Goal: Information Seeking & Learning: Compare options

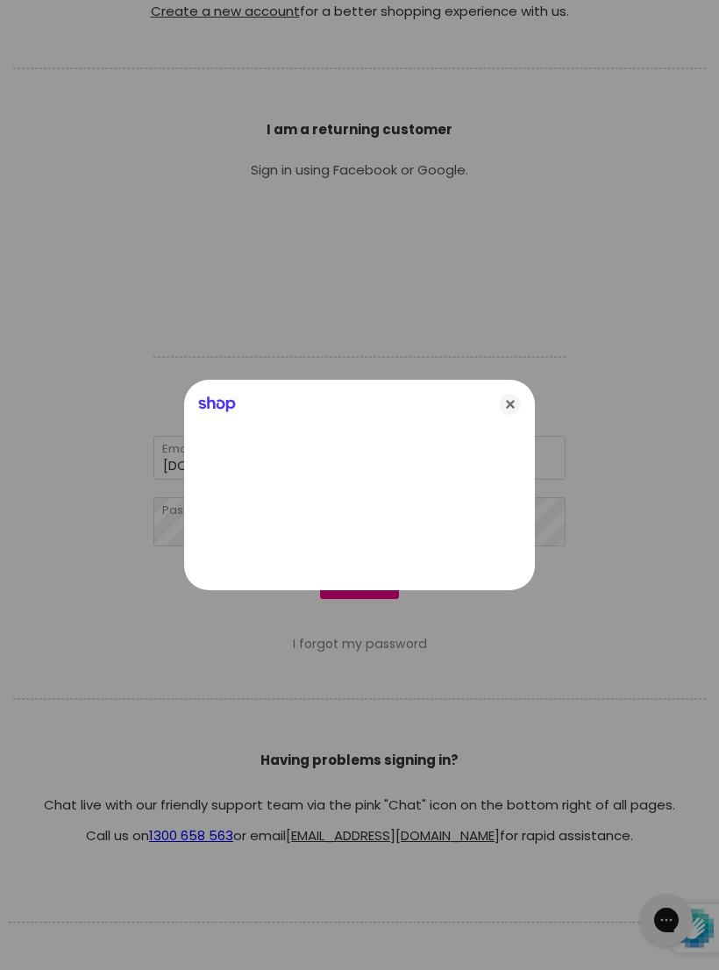
click at [361, 593] on div at bounding box center [359, 485] width 719 height 970
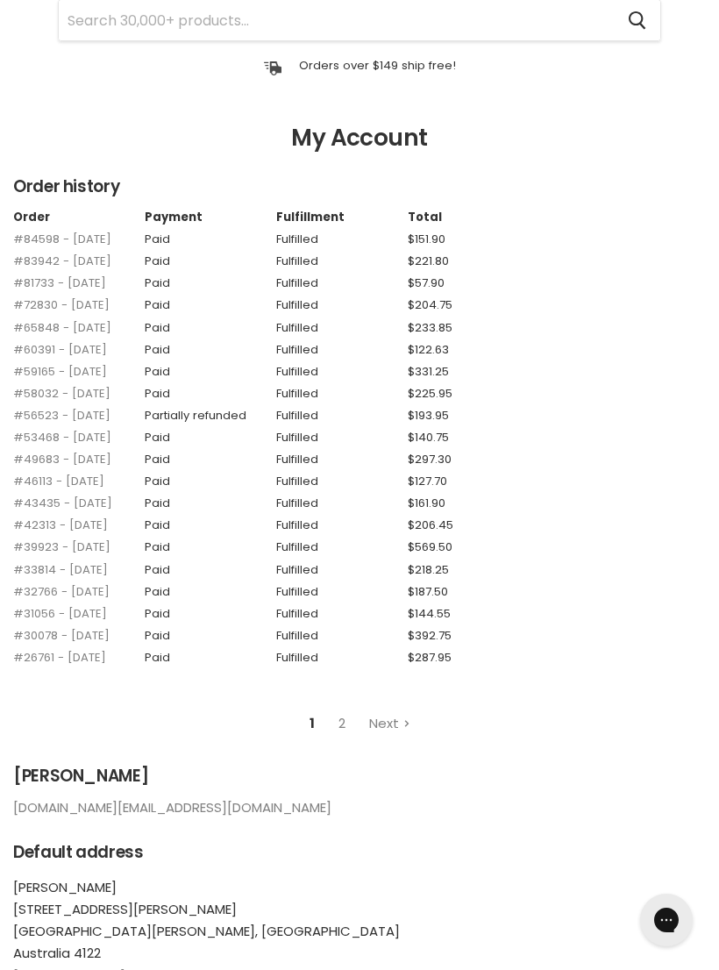
scroll to position [112, 0]
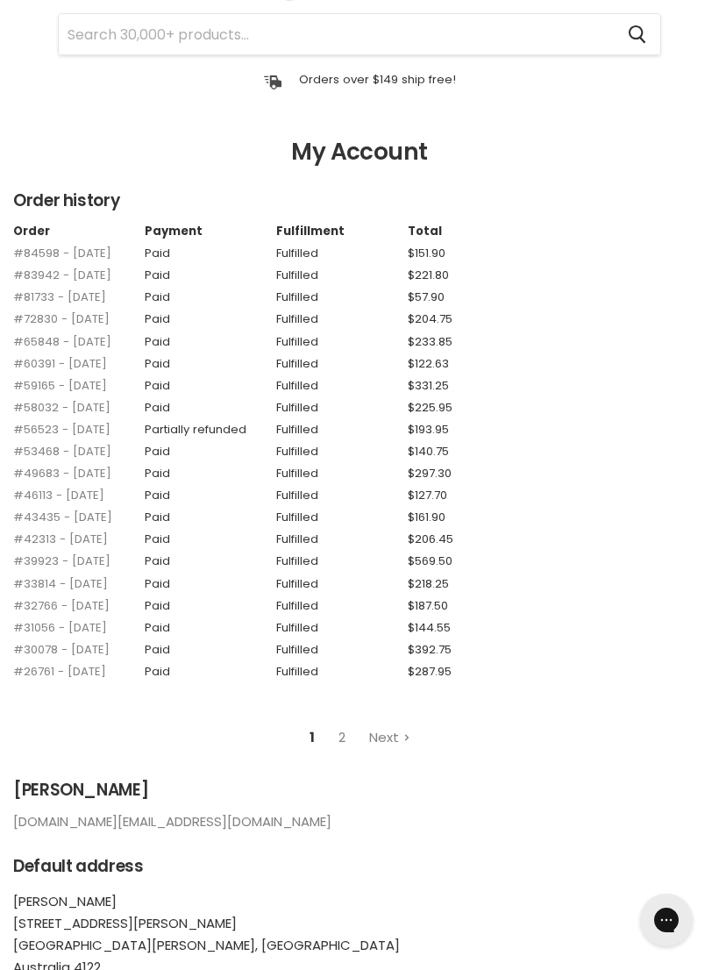
click at [87, 246] on link "#84598 - [DATE]" at bounding box center [62, 253] width 98 height 17
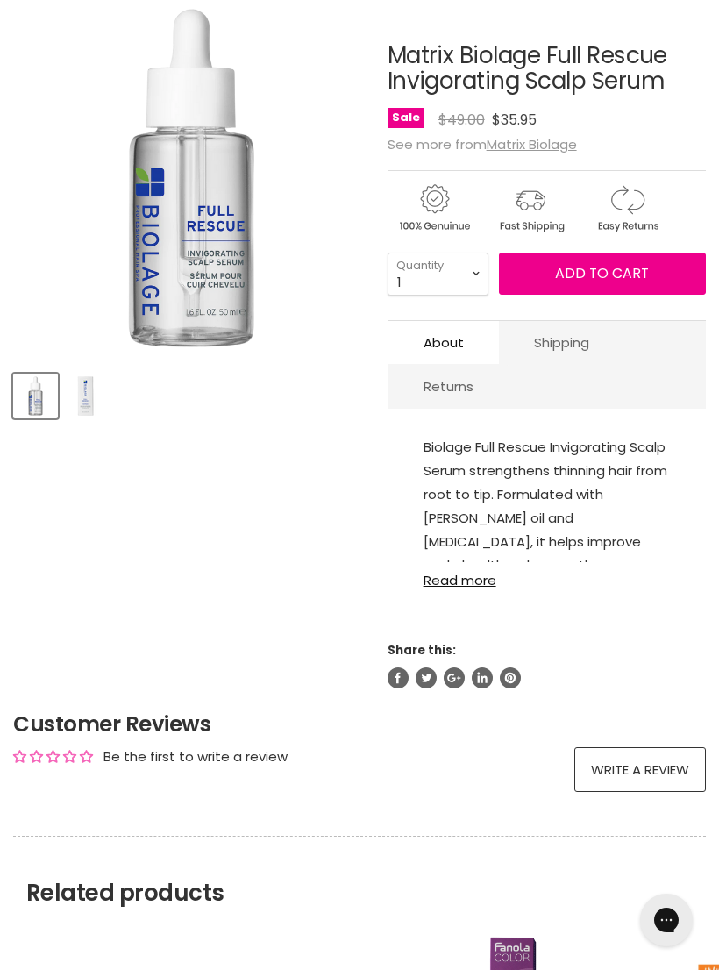
scroll to position [251, 0]
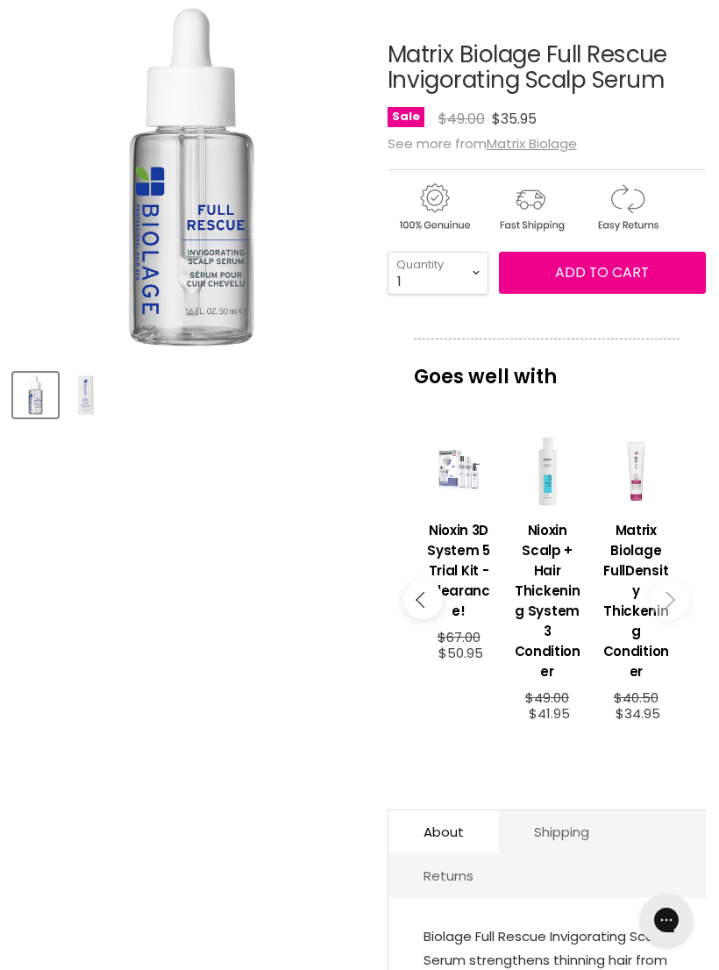
click at [329, 644] on article "Click or scroll to zoom Tap or pinch to zoom Click or scroll to zoom" at bounding box center [359, 587] width 693 height 1179
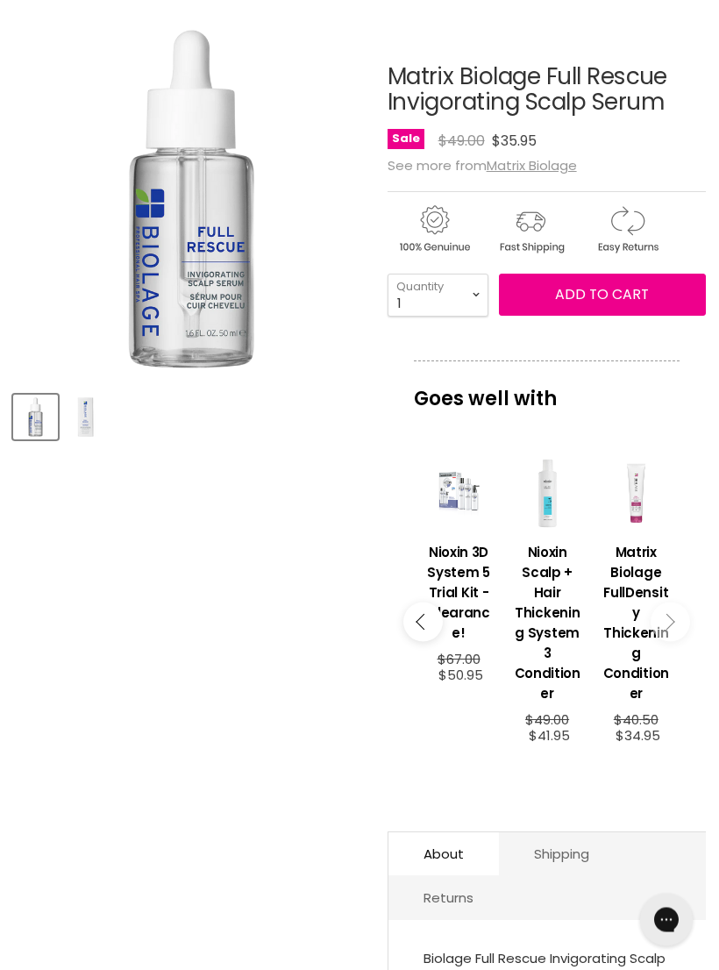
scroll to position [175, 0]
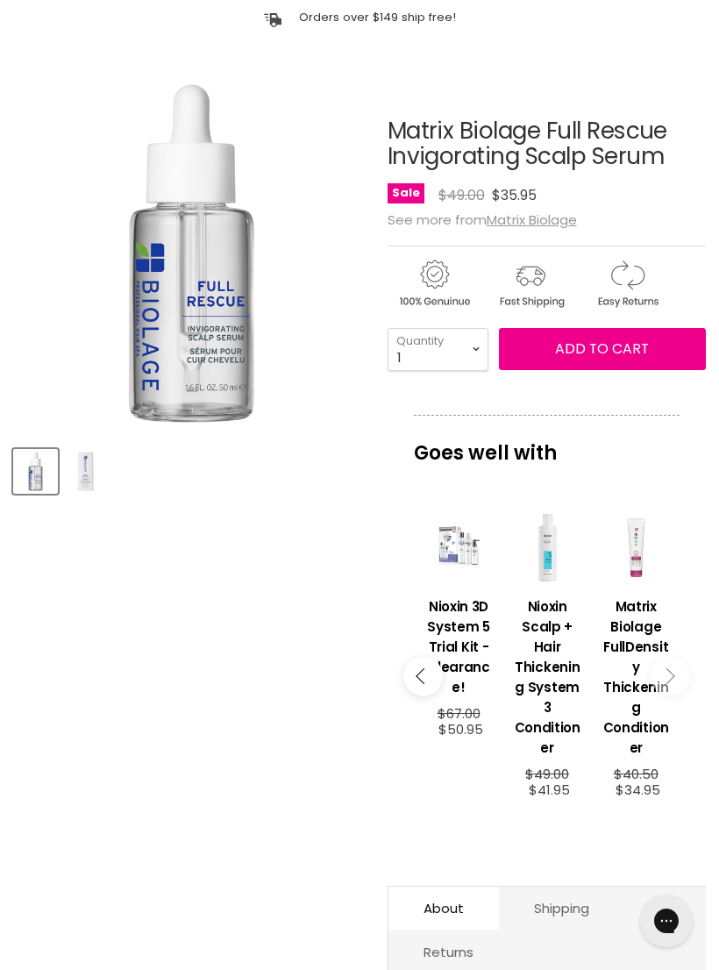
click at [388, 140] on h1 "Matrix Biolage Full Rescue Invigorating Scalp Serum" at bounding box center [547, 142] width 318 height 51
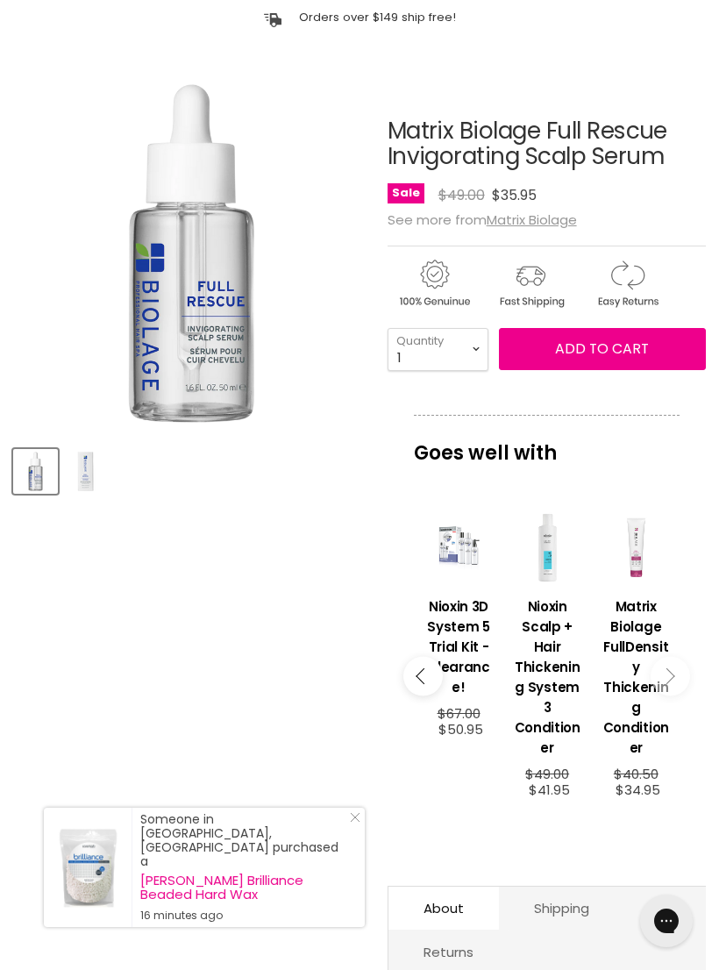
scroll to position [174, 0]
copy h1 "Matrix Biolage Full Rescue Invigorating Scalp Serum"
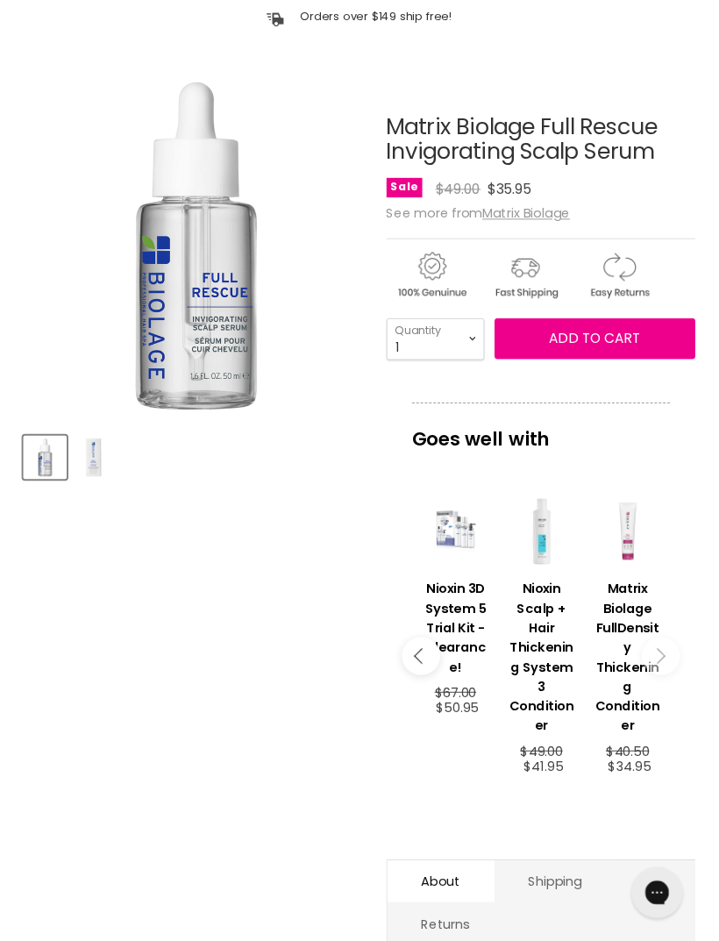
scroll to position [0, 0]
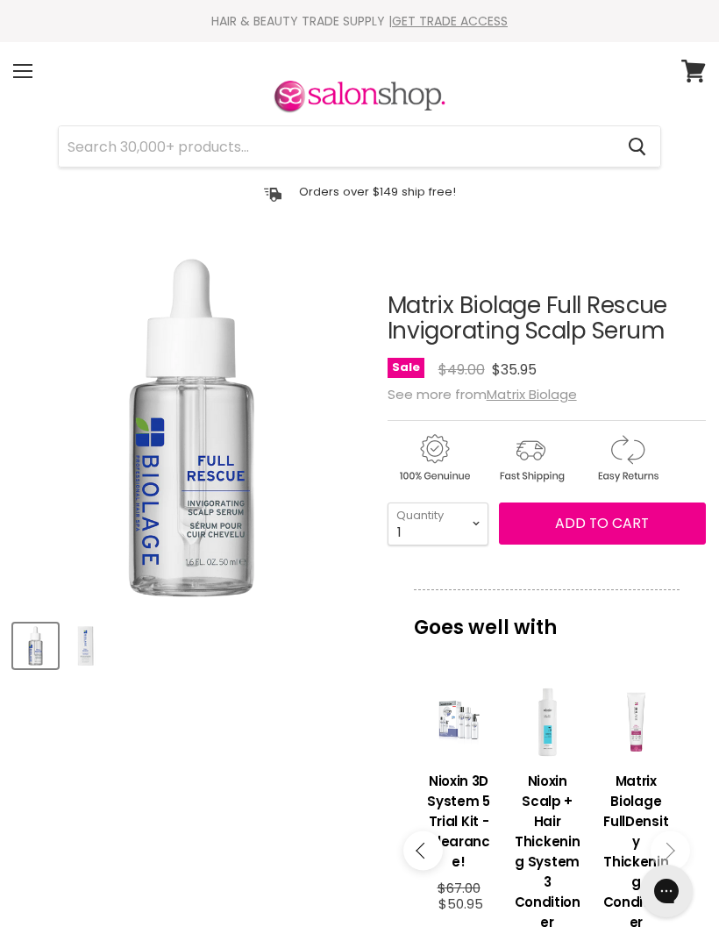
click at [203, 144] on input "Search" at bounding box center [336, 146] width 555 height 40
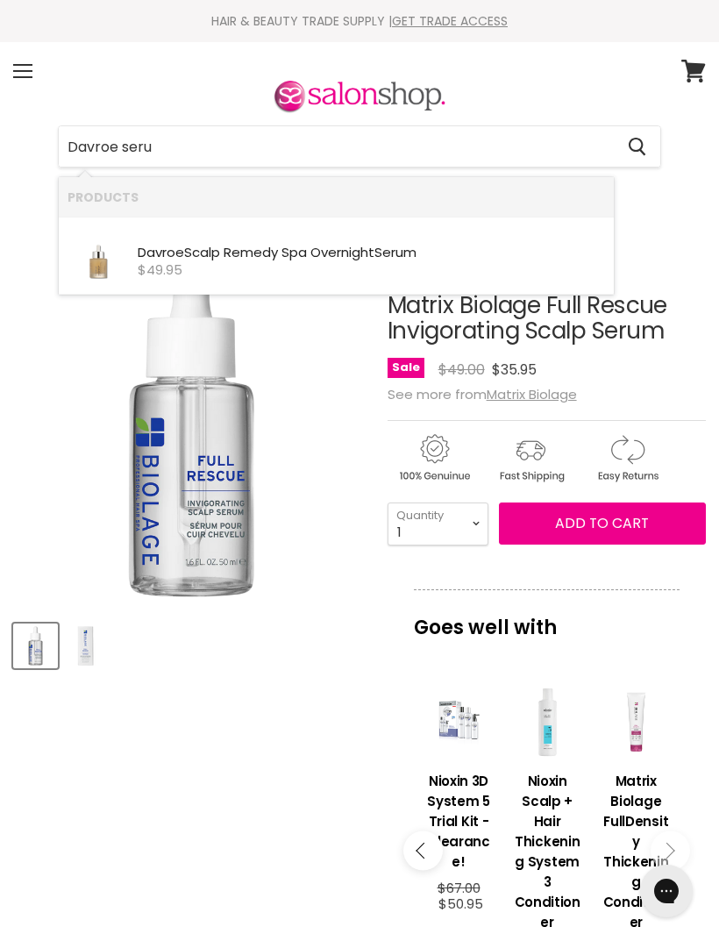
type input "Davroe serum"
click at [238, 265] on div "$49.95" at bounding box center [371, 270] width 467 height 15
